Goal: Task Accomplishment & Management: Complete application form

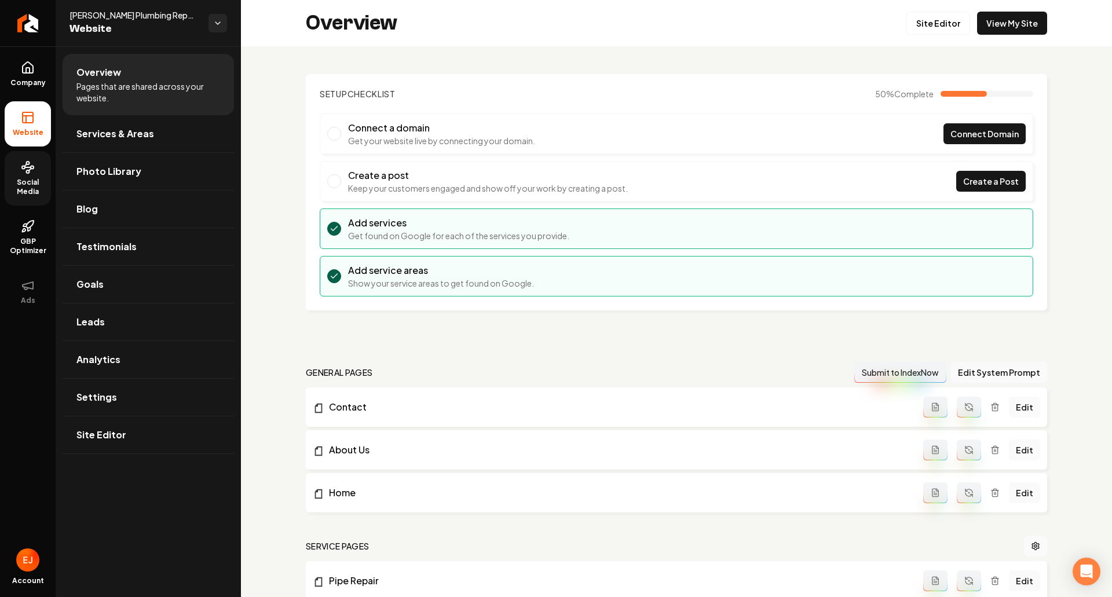
click at [17, 167] on link "Social Media" at bounding box center [28, 178] width 46 height 54
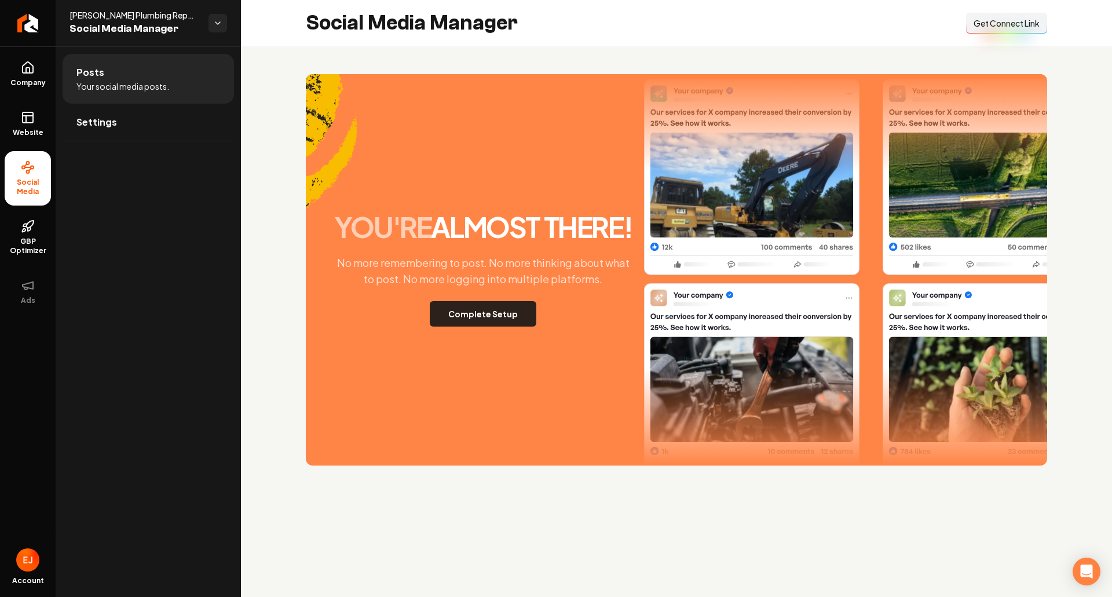
click at [450, 314] on button "Complete Setup" at bounding box center [483, 313] width 107 height 25
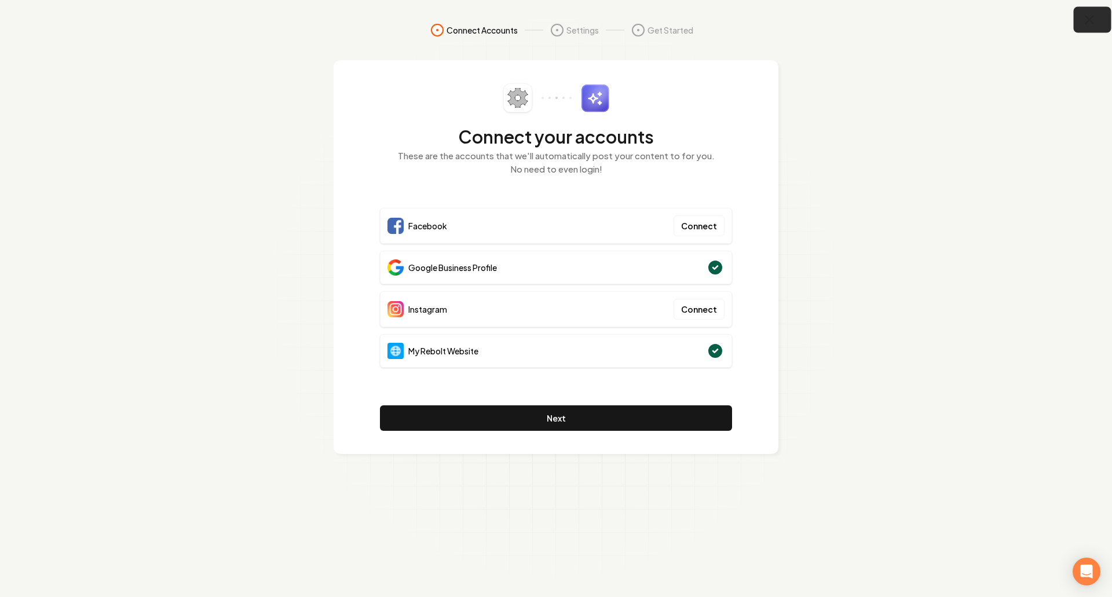
click at [1098, 26] on button "button" at bounding box center [1092, 20] width 38 height 26
